Goal: Transaction & Acquisition: Purchase product/service

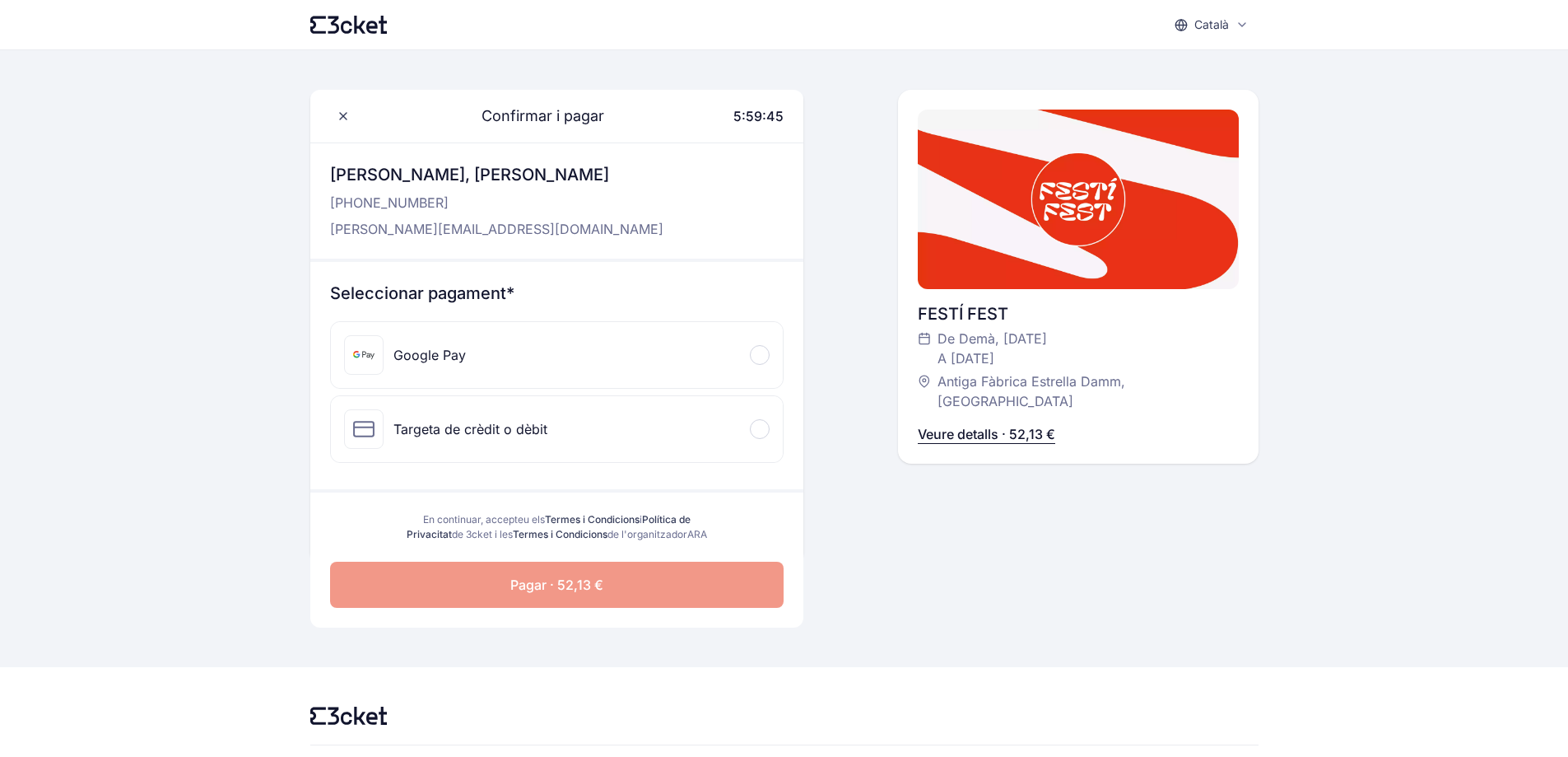
click at [767, 426] on div at bounding box center [759, 429] width 20 height 20
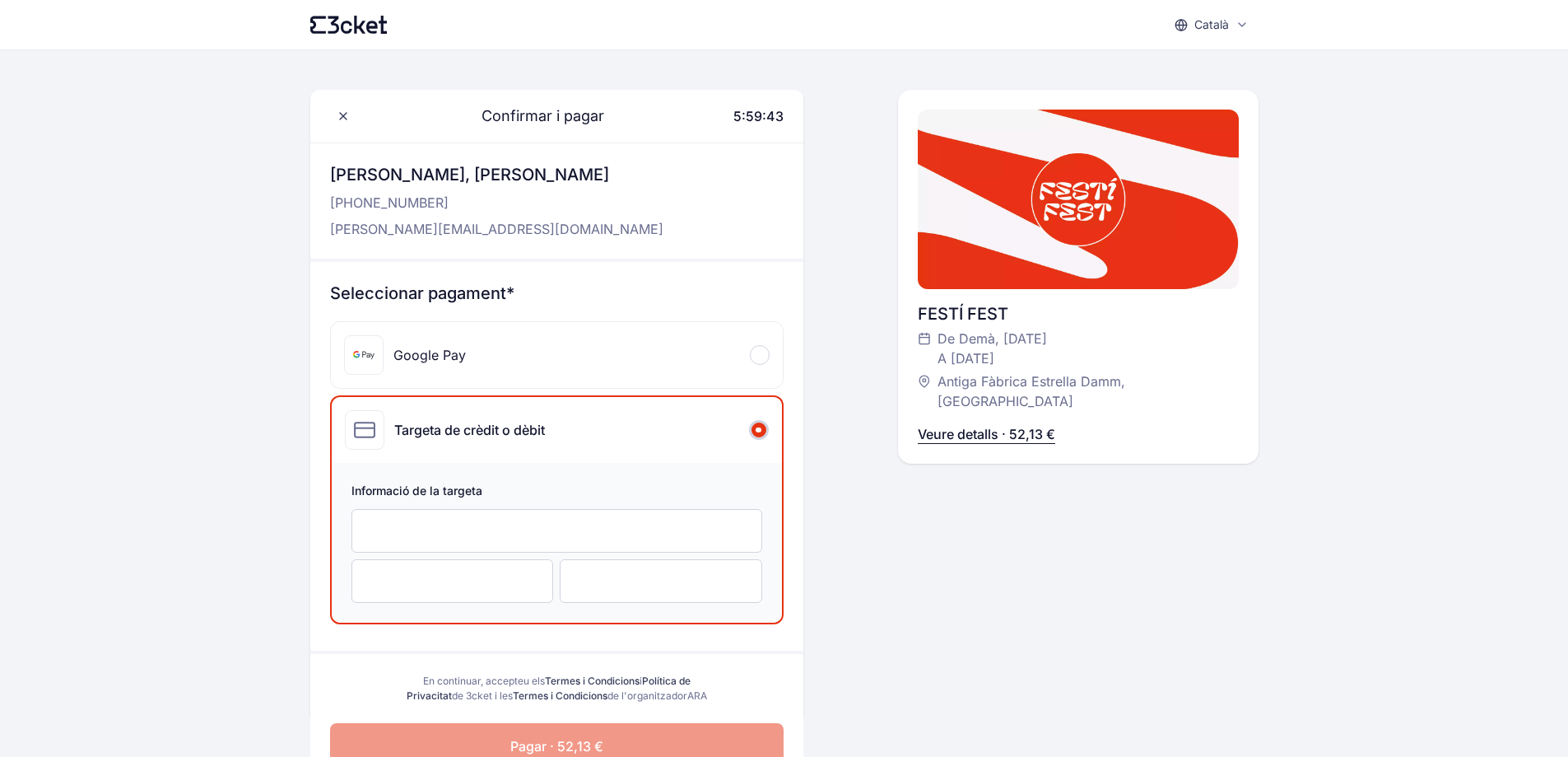
click at [729, 353] on div "Google Pay" at bounding box center [557, 355] width 452 height 66
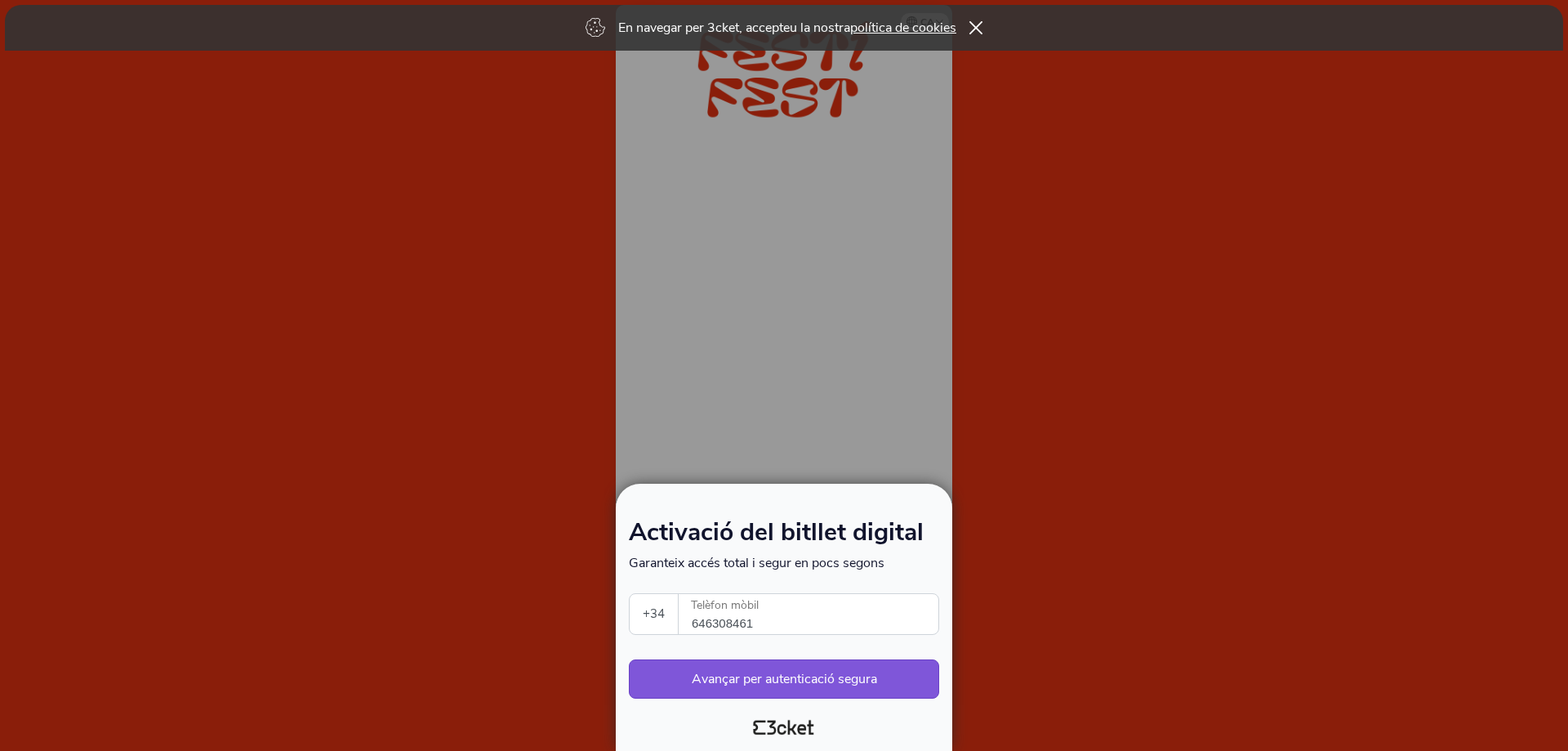
select select "34"
click at [796, 669] on button "Avançar per autenticació segura" at bounding box center [784, 679] width 311 height 39
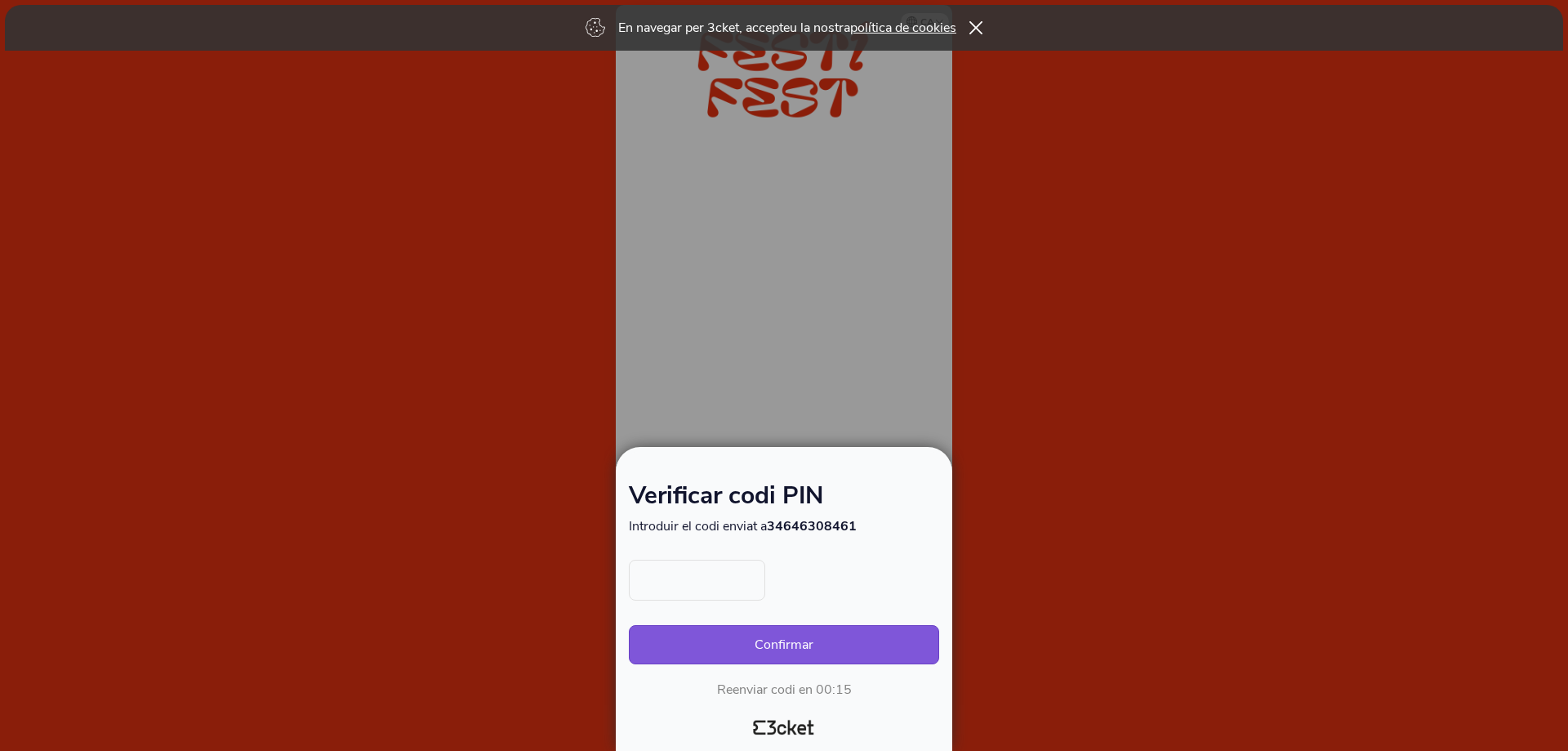
click at [710, 571] on input "text" at bounding box center [696, 580] width 137 height 41
type input "5778"
click at [760, 640] on button "Confirmar" at bounding box center [784, 645] width 311 height 39
